Goal: Task Accomplishment & Management: Manage account settings

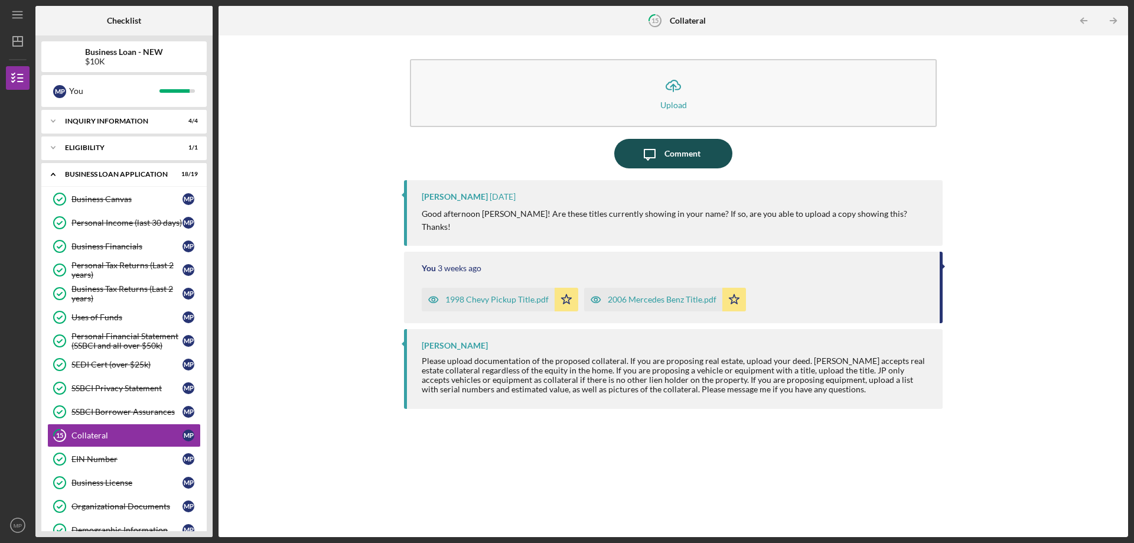
scroll to position [118, 0]
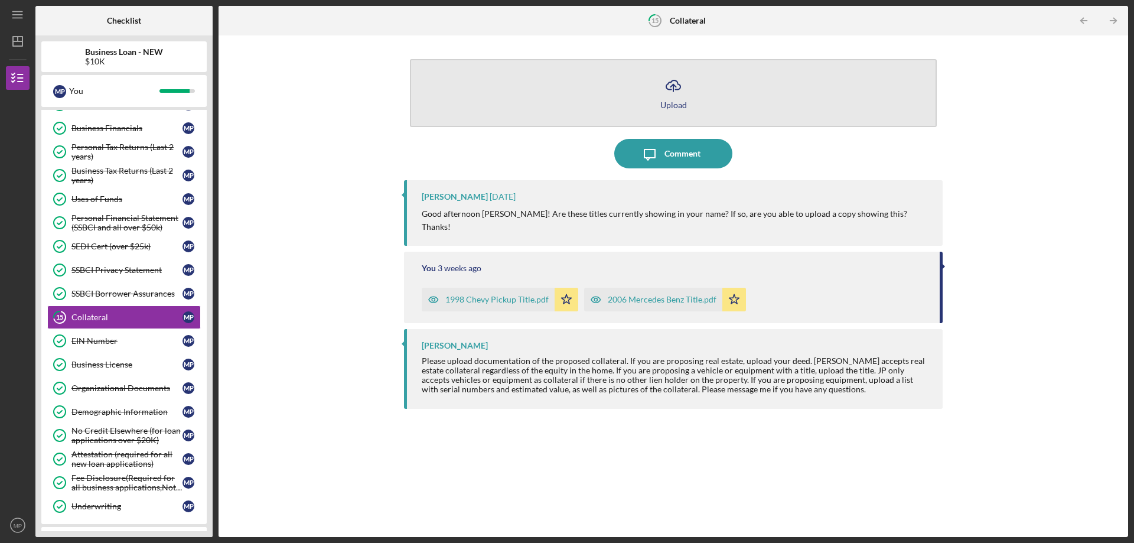
click at [667, 102] on div "Upload" at bounding box center [673, 104] width 27 height 9
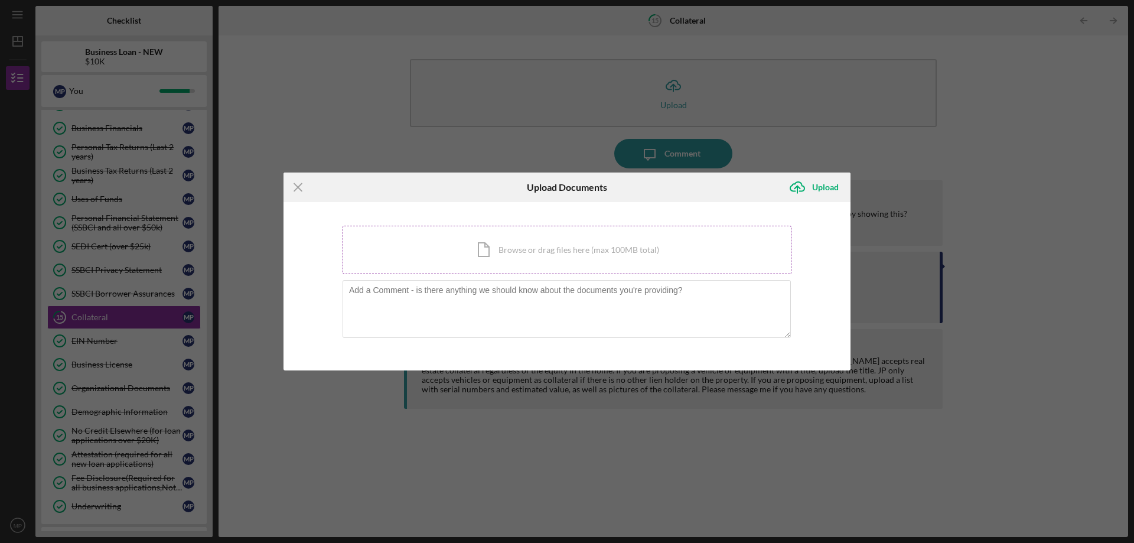
click at [550, 254] on div "Icon/Document Browse or drag files here (max 100MB total) Tap to choose files o…" at bounding box center [567, 250] width 449 height 48
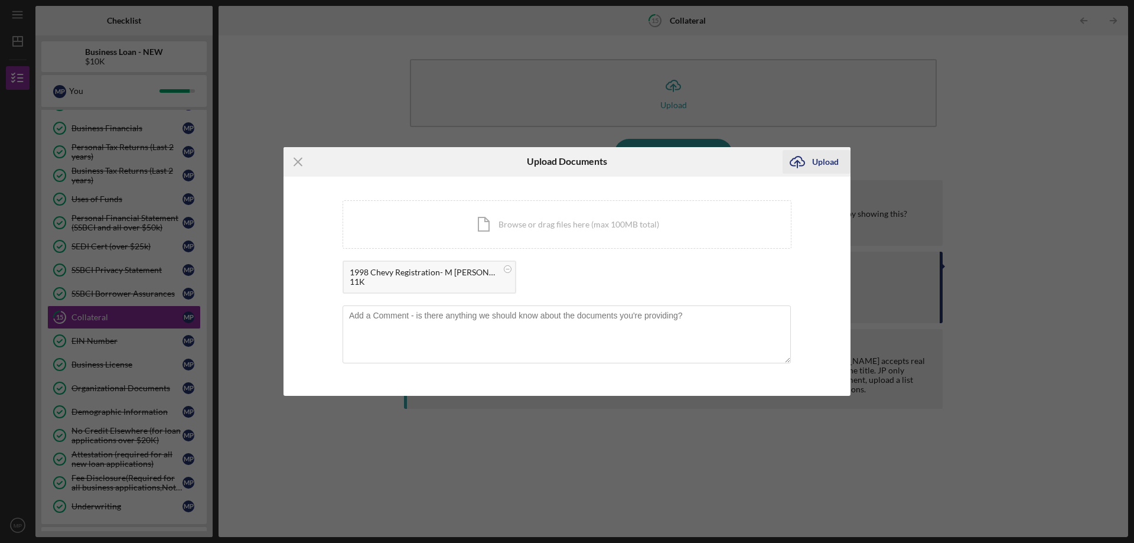
click at [820, 162] on div "Upload" at bounding box center [825, 162] width 27 height 24
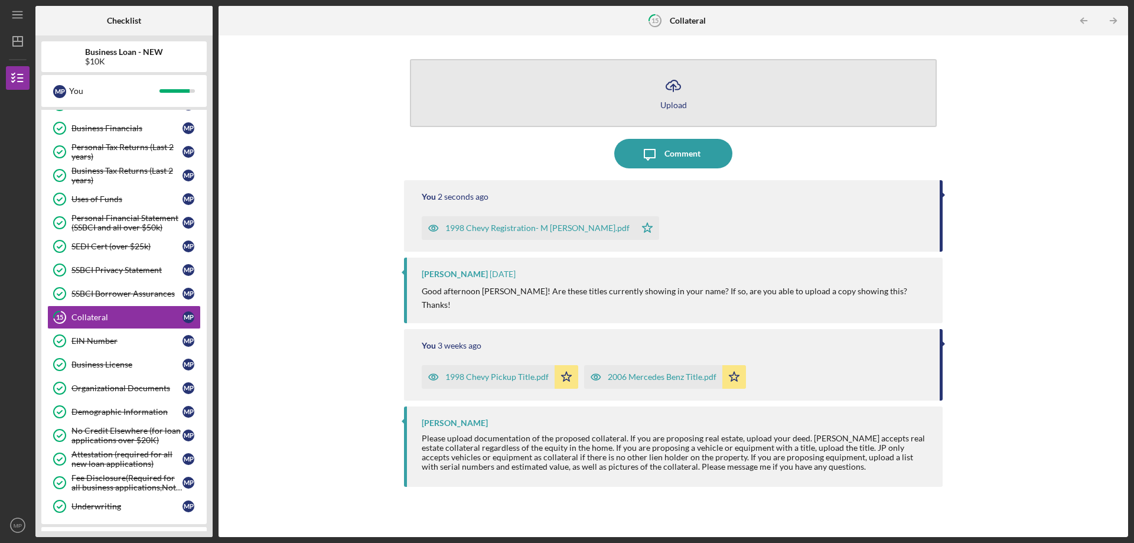
click at [640, 91] on button "Icon/Upload Upload" at bounding box center [673, 93] width 527 height 68
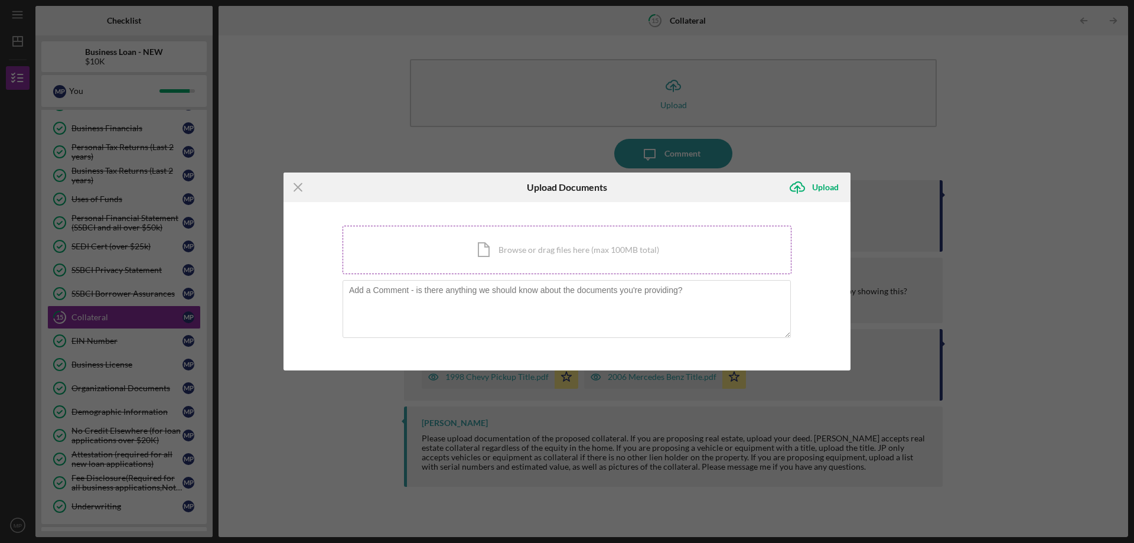
click at [559, 248] on div "Icon/Document Browse or drag files here (max 100MB total) Tap to choose files o…" at bounding box center [567, 250] width 449 height 48
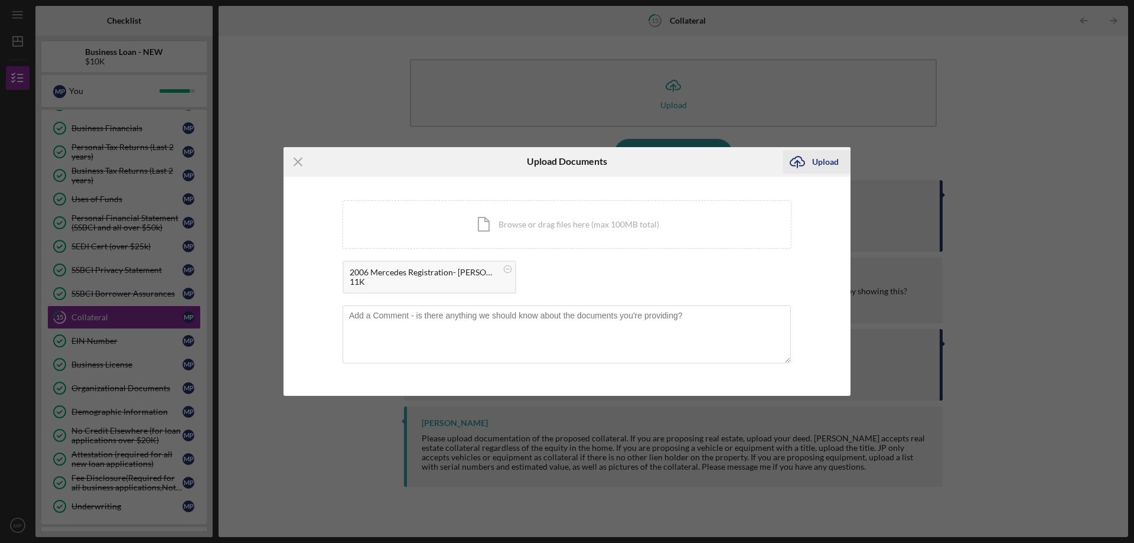
click at [810, 159] on icon "Icon/Upload" at bounding box center [798, 162] width 30 height 30
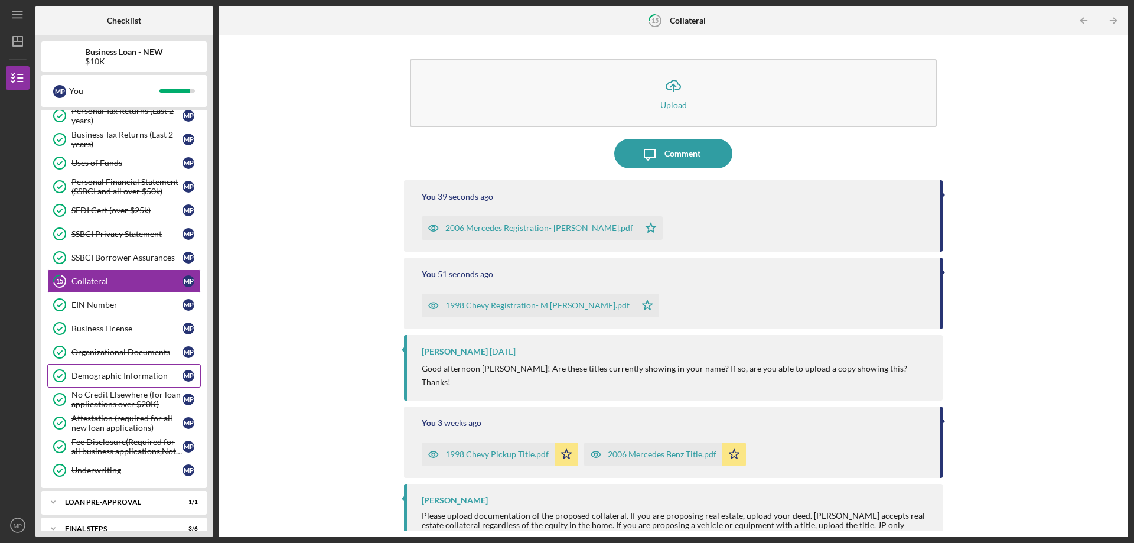
scroll to position [197, 0]
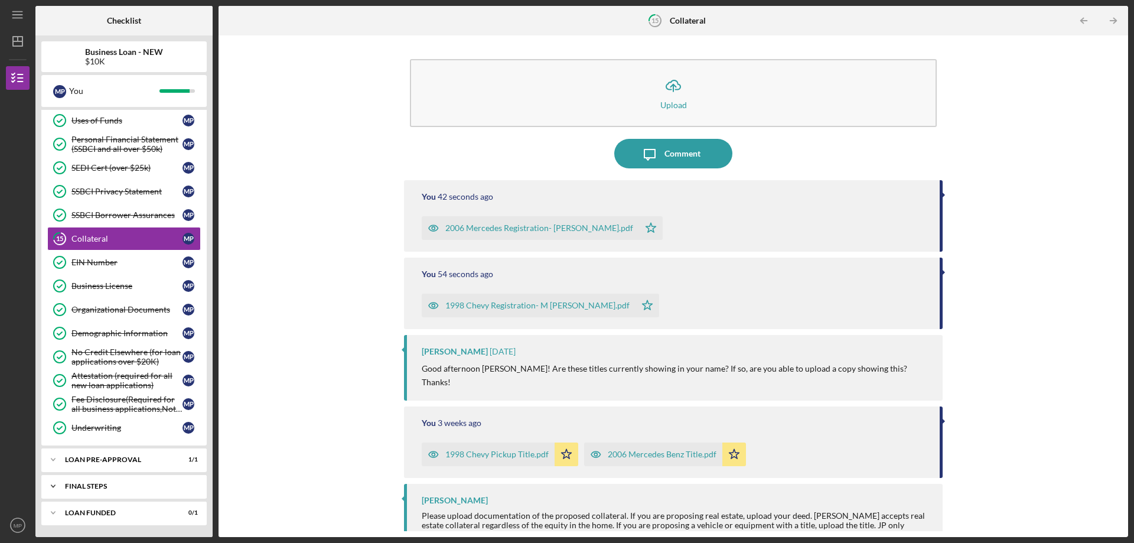
click at [125, 487] on div "FINAL STEPS" at bounding box center [128, 486] width 127 height 7
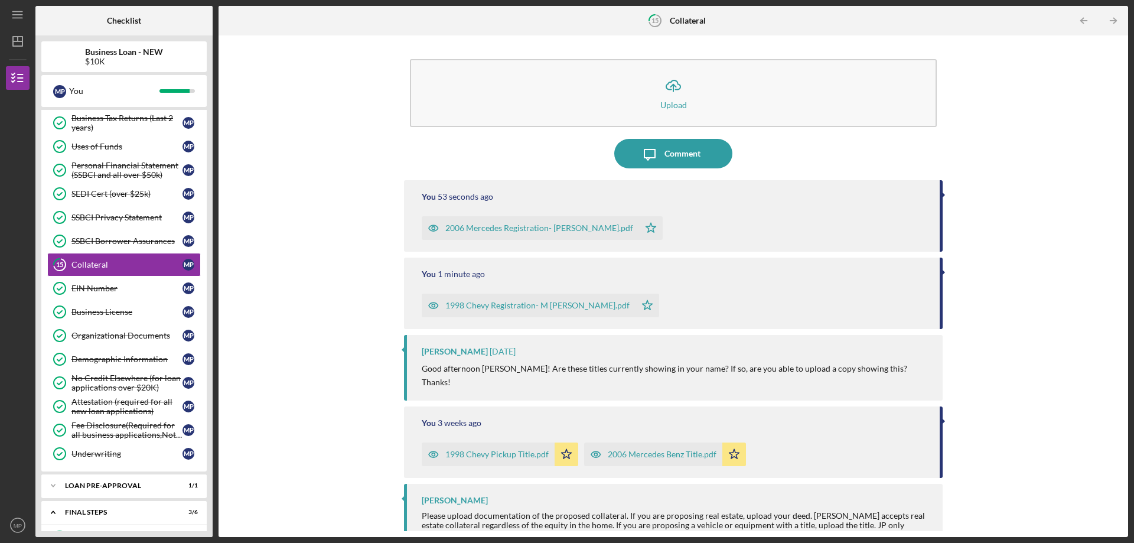
scroll to position [168, 0]
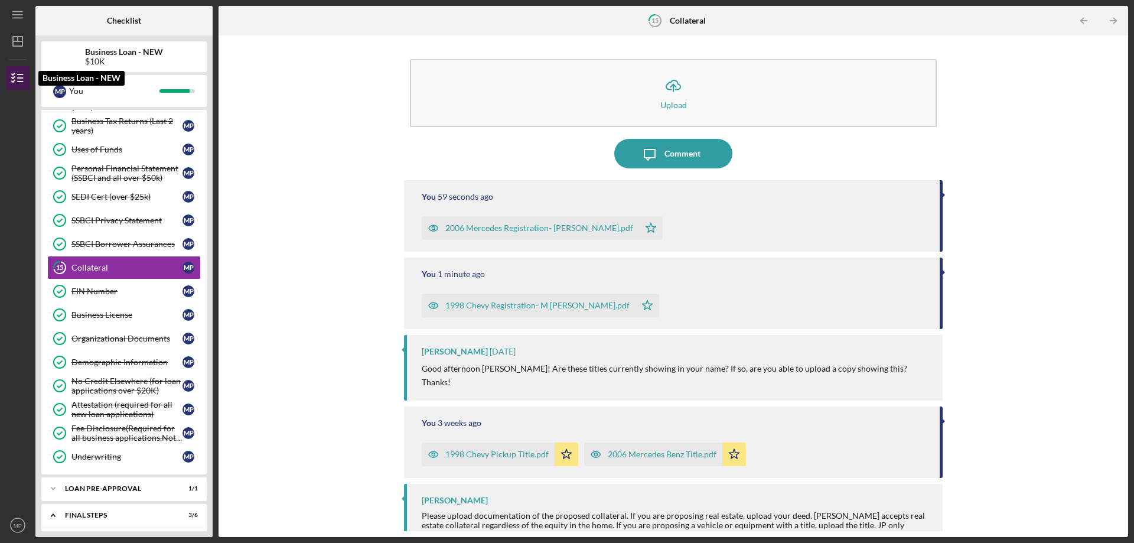
click at [19, 82] on line "button" at bounding box center [20, 82] width 5 height 0
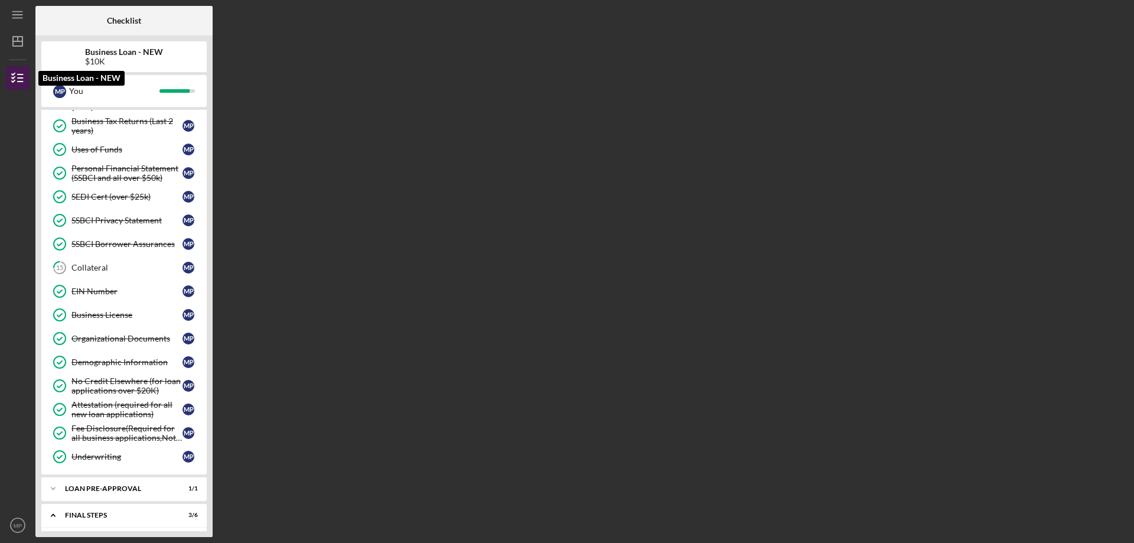
click at [19, 82] on line "button" at bounding box center [20, 82] width 5 height 0
click at [6, 72] on icon "button" at bounding box center [18, 78] width 30 height 30
click at [15, 78] on icon "button" at bounding box center [18, 78] width 30 height 30
click at [133, 53] on b "Business Loan - NEW" at bounding box center [124, 51] width 78 height 9
click at [120, 119] on div "Business Tax Returns (Last 2 years)" at bounding box center [126, 125] width 111 height 19
